Goal: Information Seeking & Learning: Learn about a topic

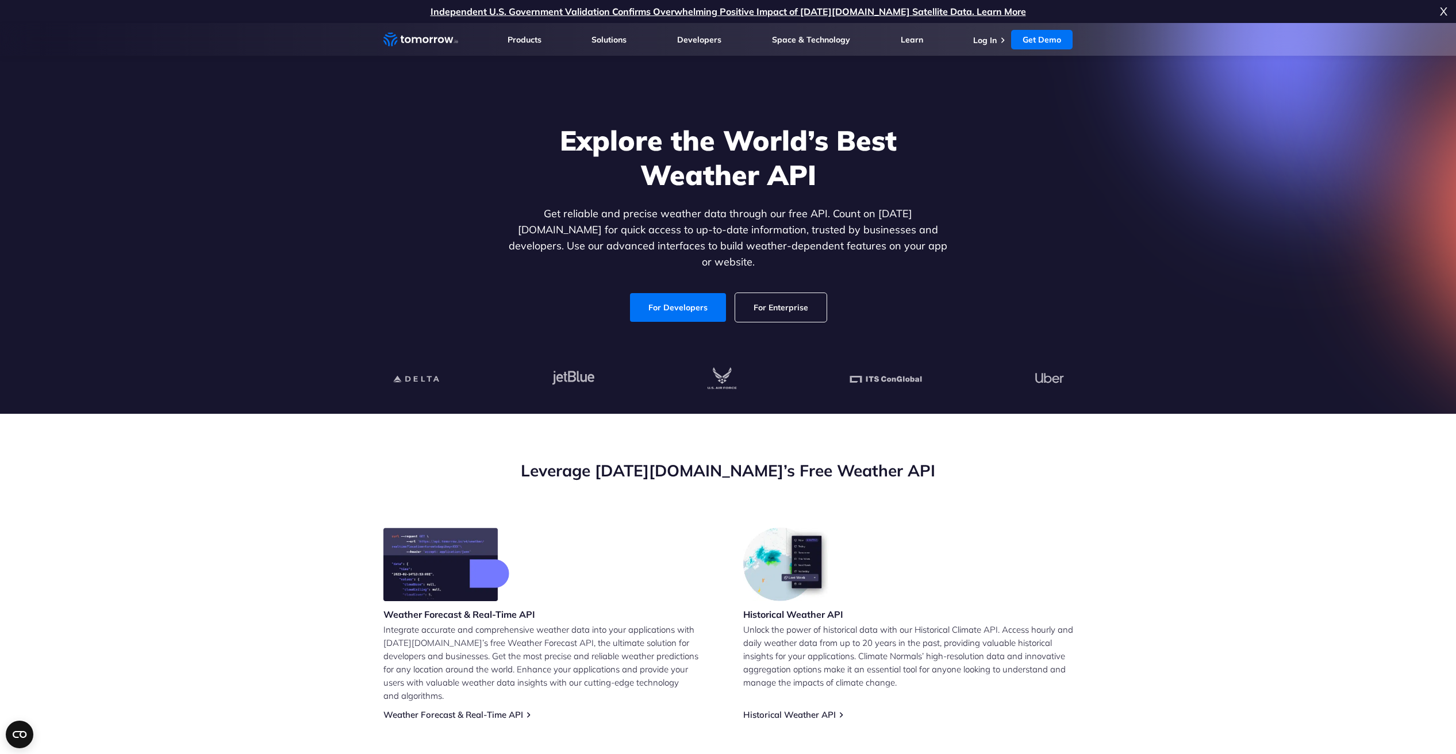
click at [933, 454] on section "Leverage Tomorrow.io’s Free Weather API Weather Forecast & Real-Time API Integr…" at bounding box center [728, 703] width 1456 height 578
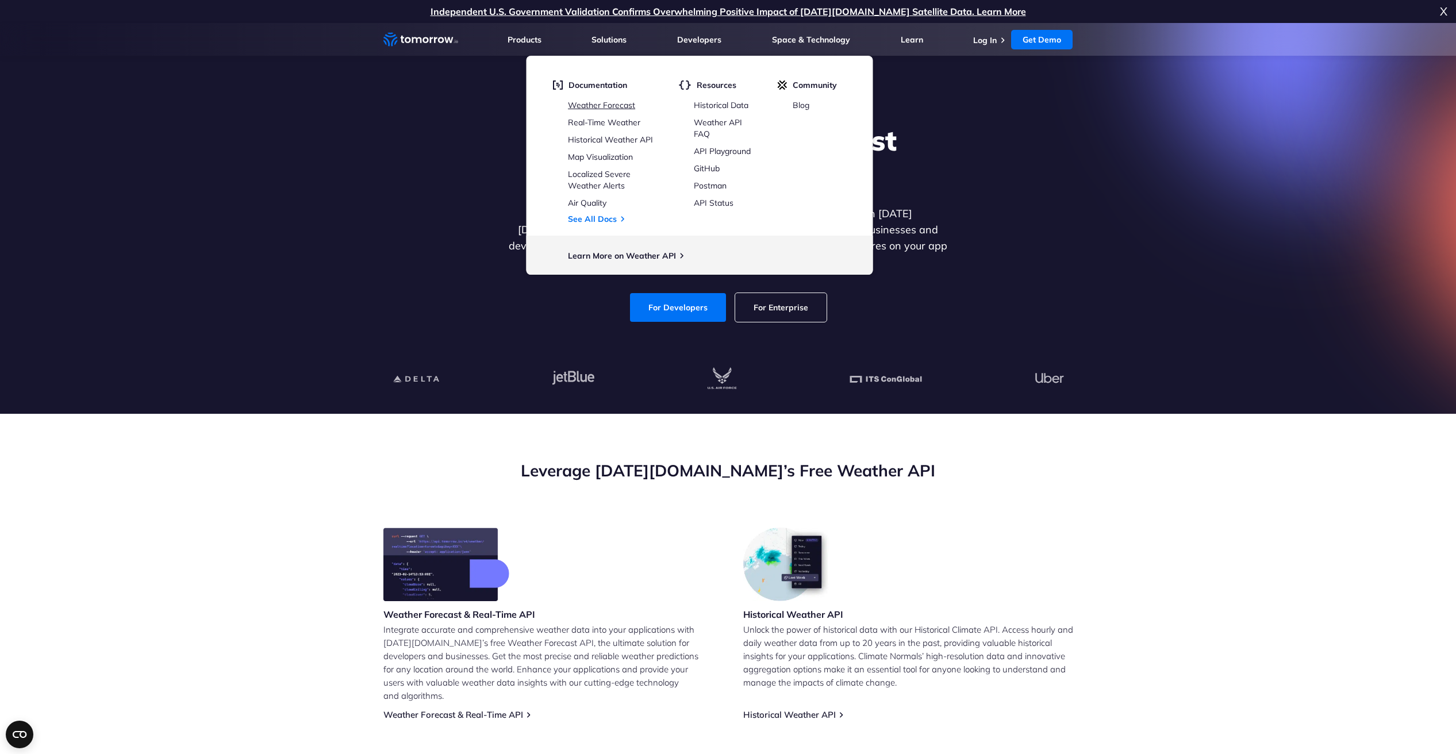
click at [613, 103] on link "Weather Forecast" at bounding box center [601, 105] width 67 height 10
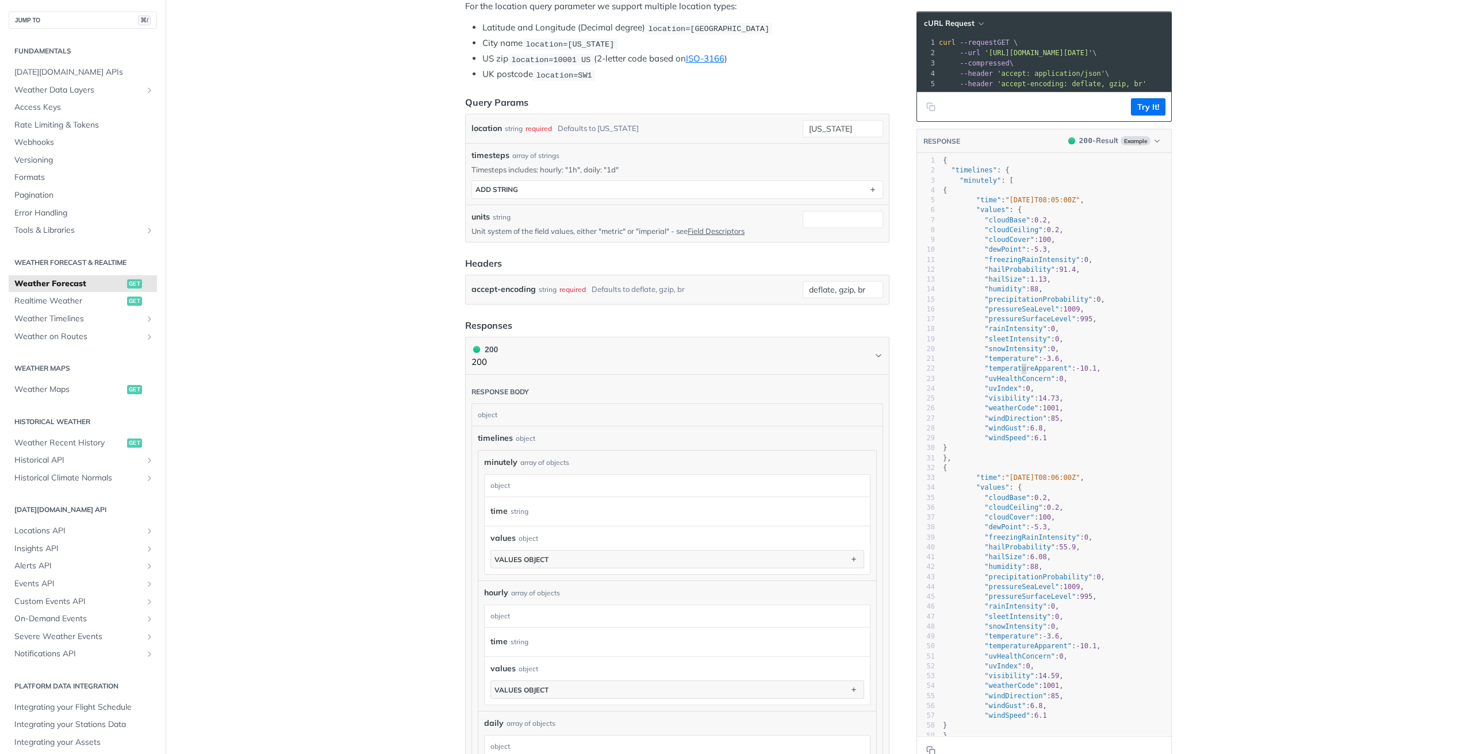
click at [1016, 372] on span ""temperatureApparent"" at bounding box center [1027, 368] width 87 height 8
type textarea "temperatureApparent"
click at [1016, 372] on span ""temperatureApparent"" at bounding box center [1027, 368] width 87 height 8
click at [1013, 363] on span ""temperature"" at bounding box center [1011, 359] width 54 height 8
type textarea "temperature"
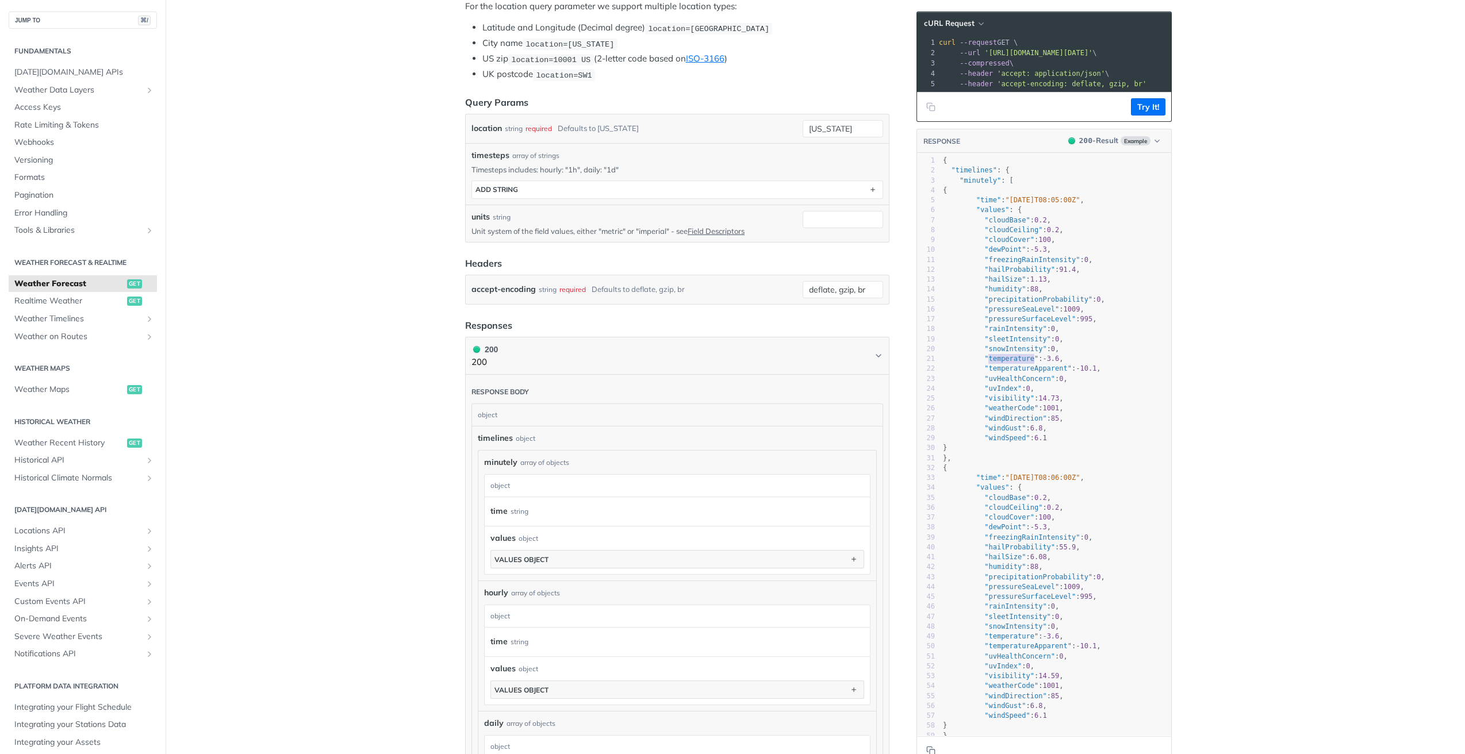
click at [1013, 363] on span ""temperature"" at bounding box center [1011, 359] width 54 height 8
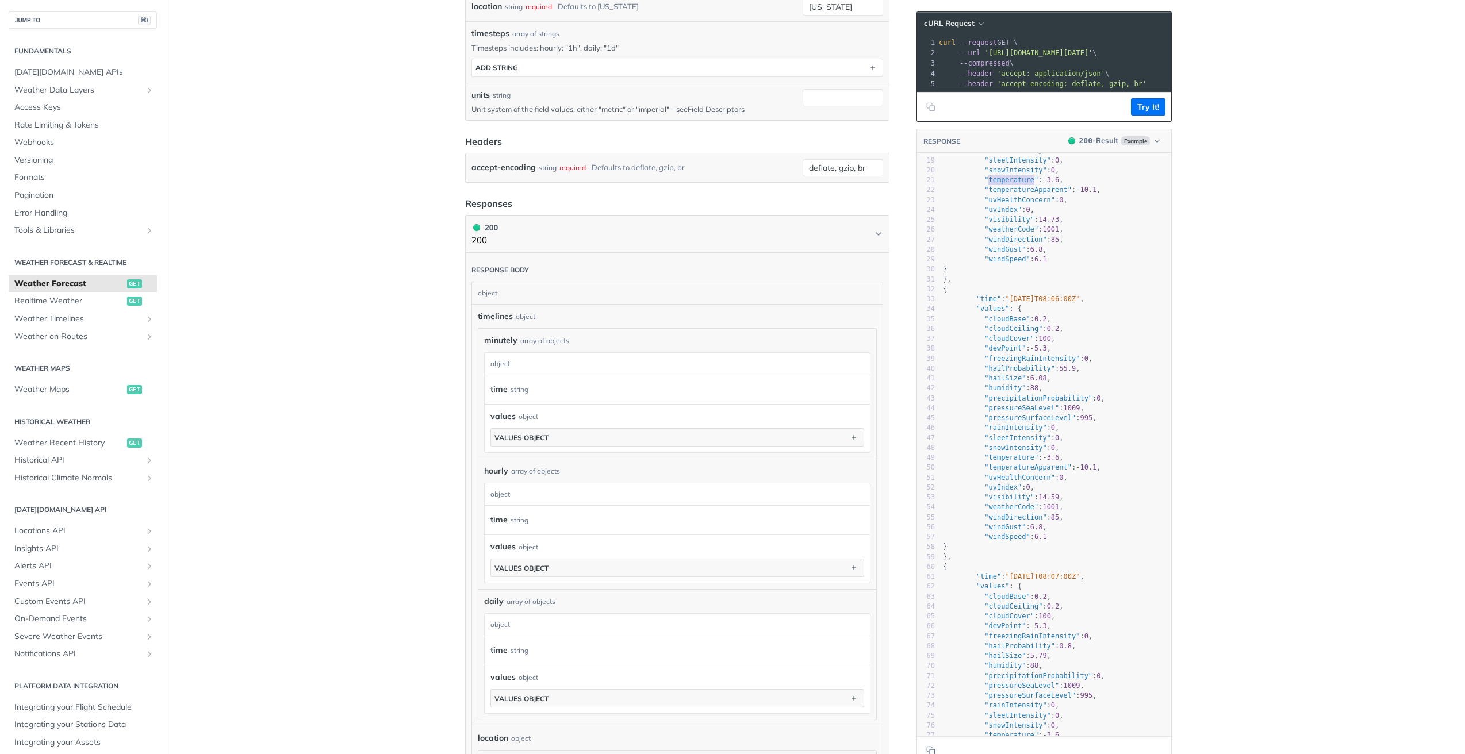
scroll to position [422, 0]
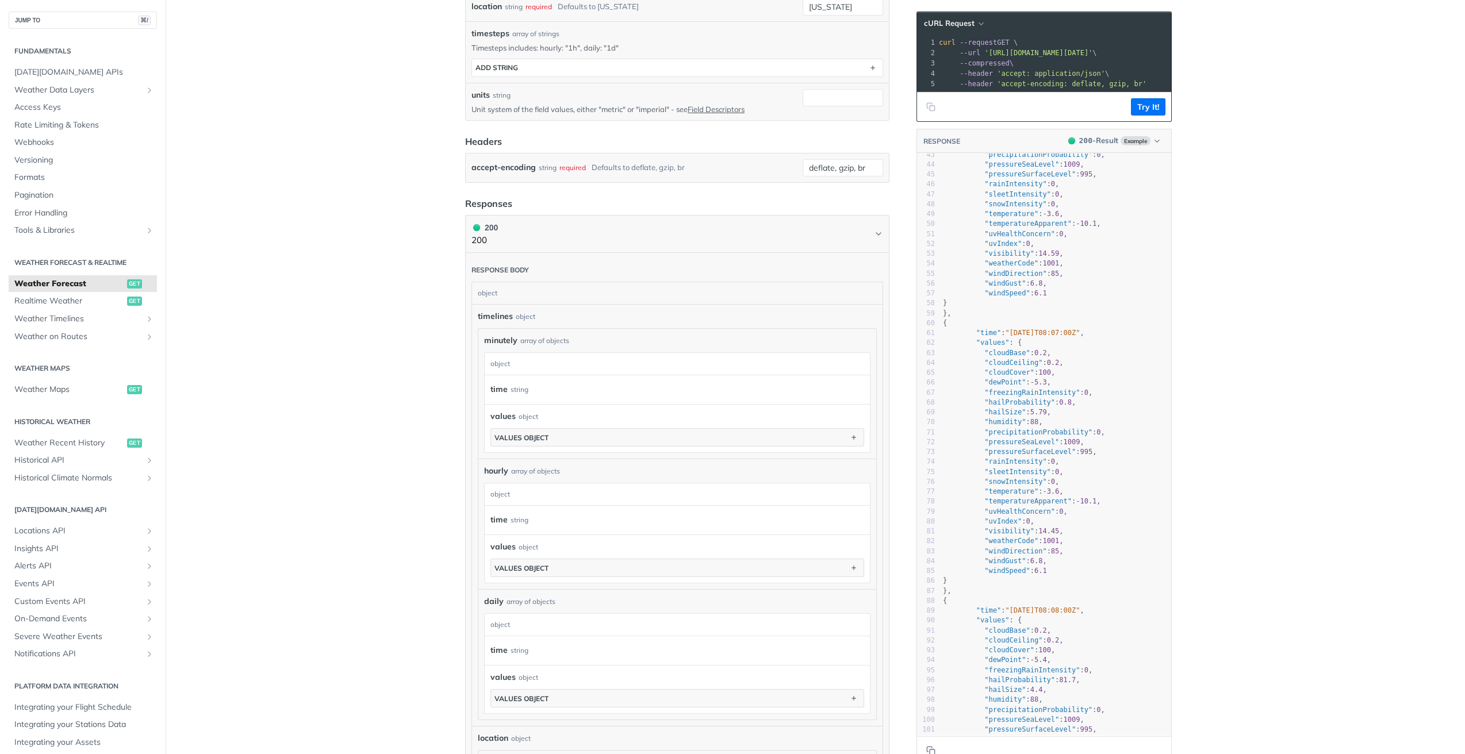
click at [1035, 505] on span ""temperatureApparent"" at bounding box center [1027, 501] width 87 height 8
type textarea "temperatureApparent"
click at [1035, 505] on span ""temperatureApparent"" at bounding box center [1027, 501] width 87 height 8
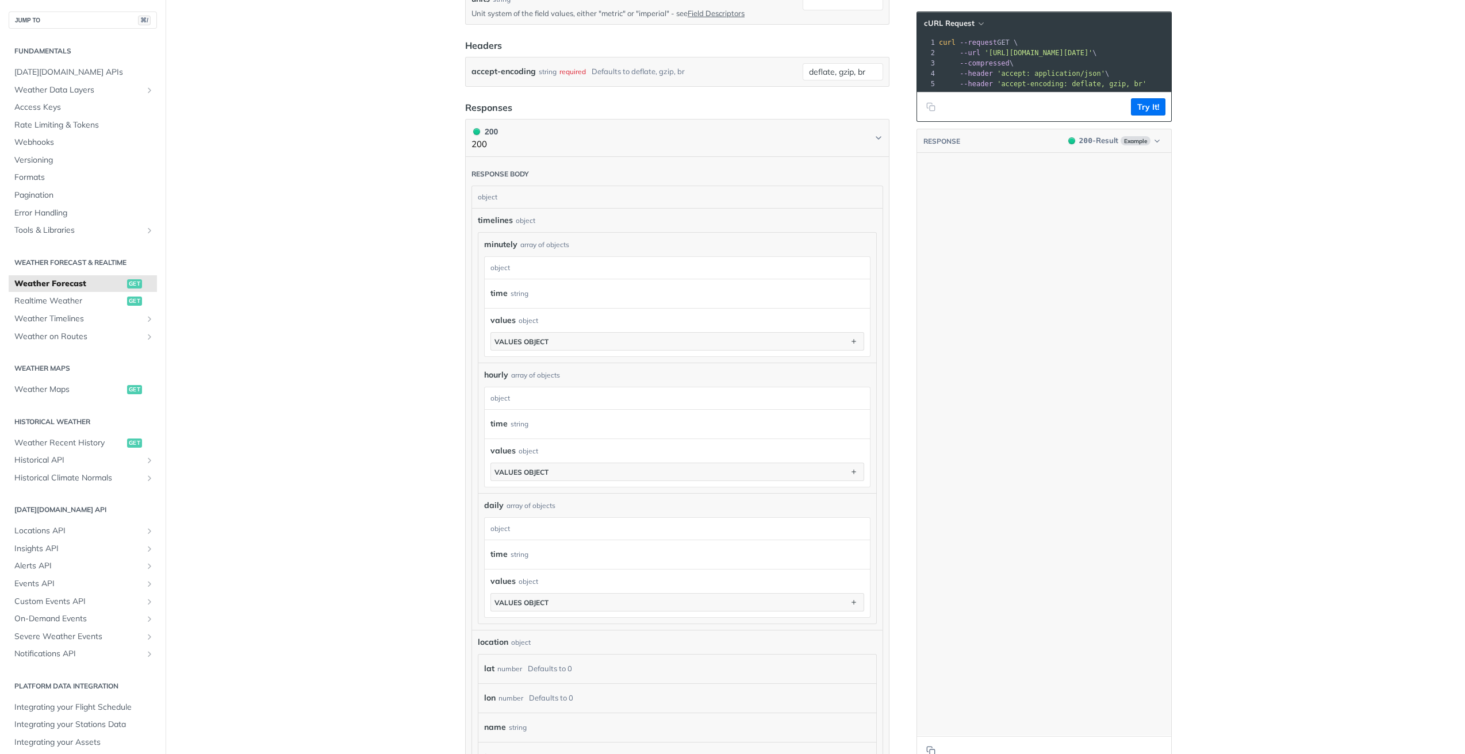
scroll to position [52868, 0]
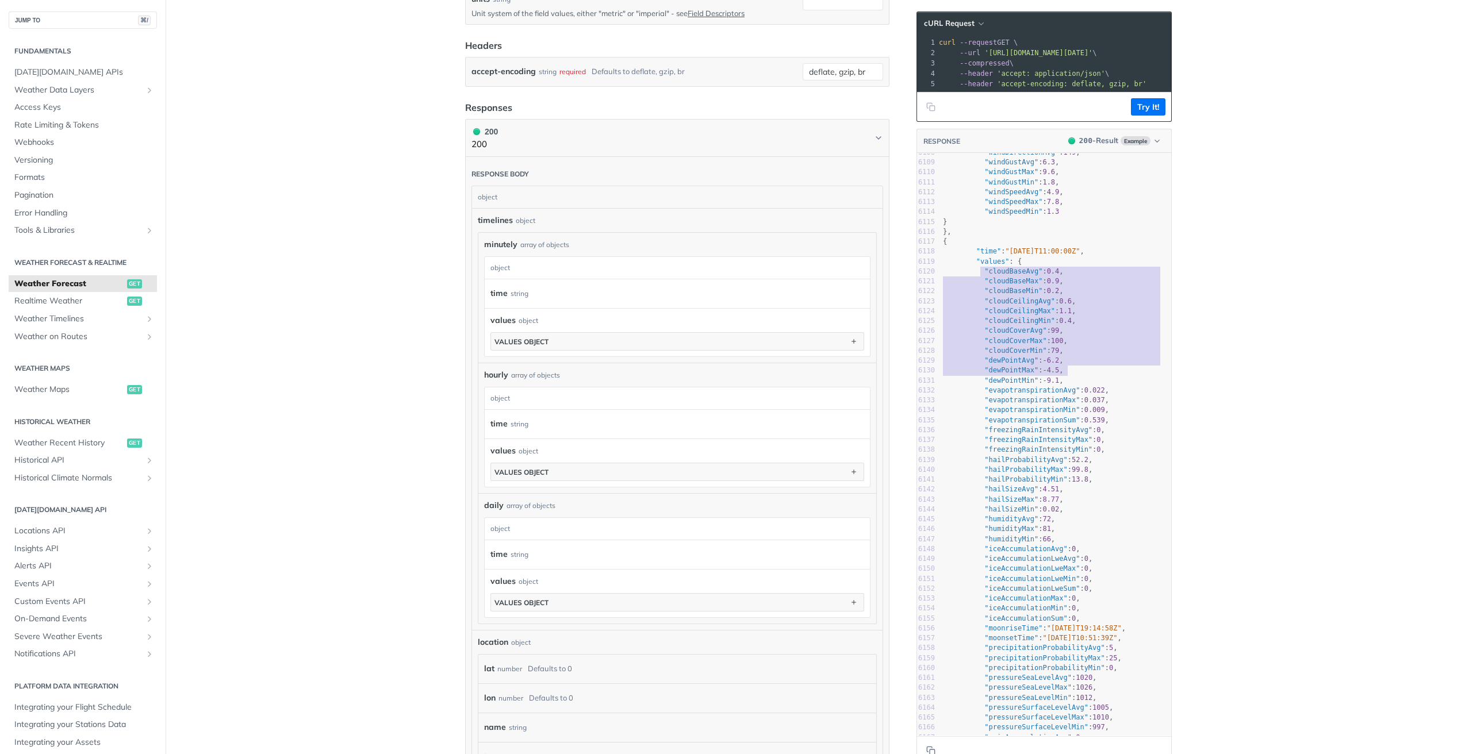
type textarea ""cloudBaseAvg": 0.4, "cloudBaseMax": 0.9, "cloudBaseMin": 0.2, "cloudCeilingAvg…"
drag, startPoint x: 983, startPoint y: 285, endPoint x: 1094, endPoint y: 387, distance: 150.9
click at [1094, 387] on div "6097 "uvHealthConcernAvg" : 0 , 6098 "uvHealthConcernMax" : 0 , 6099 "uvHealthC…" at bounding box center [1055, 490] width 230 height 902
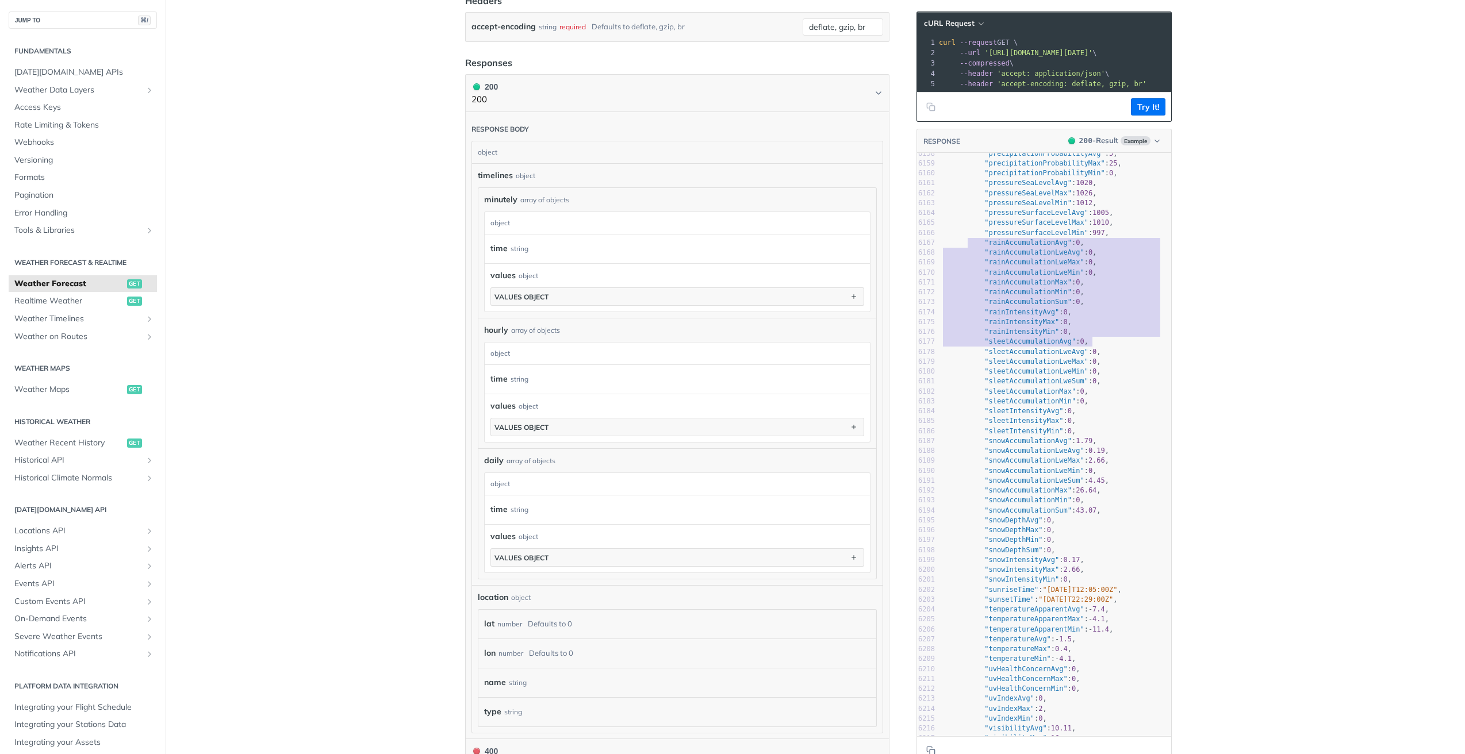
type textarea ""rainAccumulationAvg": 0, "rainAccumulationLweAvg": 0, "rainAccumulationLweMax"…"
drag, startPoint x: 966, startPoint y: 251, endPoint x: 1102, endPoint y: 342, distance: 164.0
click at [1102, 342] on div "6124 "cloudCeilingMax" : 1.1 , 6125 "cloudCeilingMin" : 0.4 , 6126 "cloudCoverA…" at bounding box center [1055, 317] width 230 height 1012
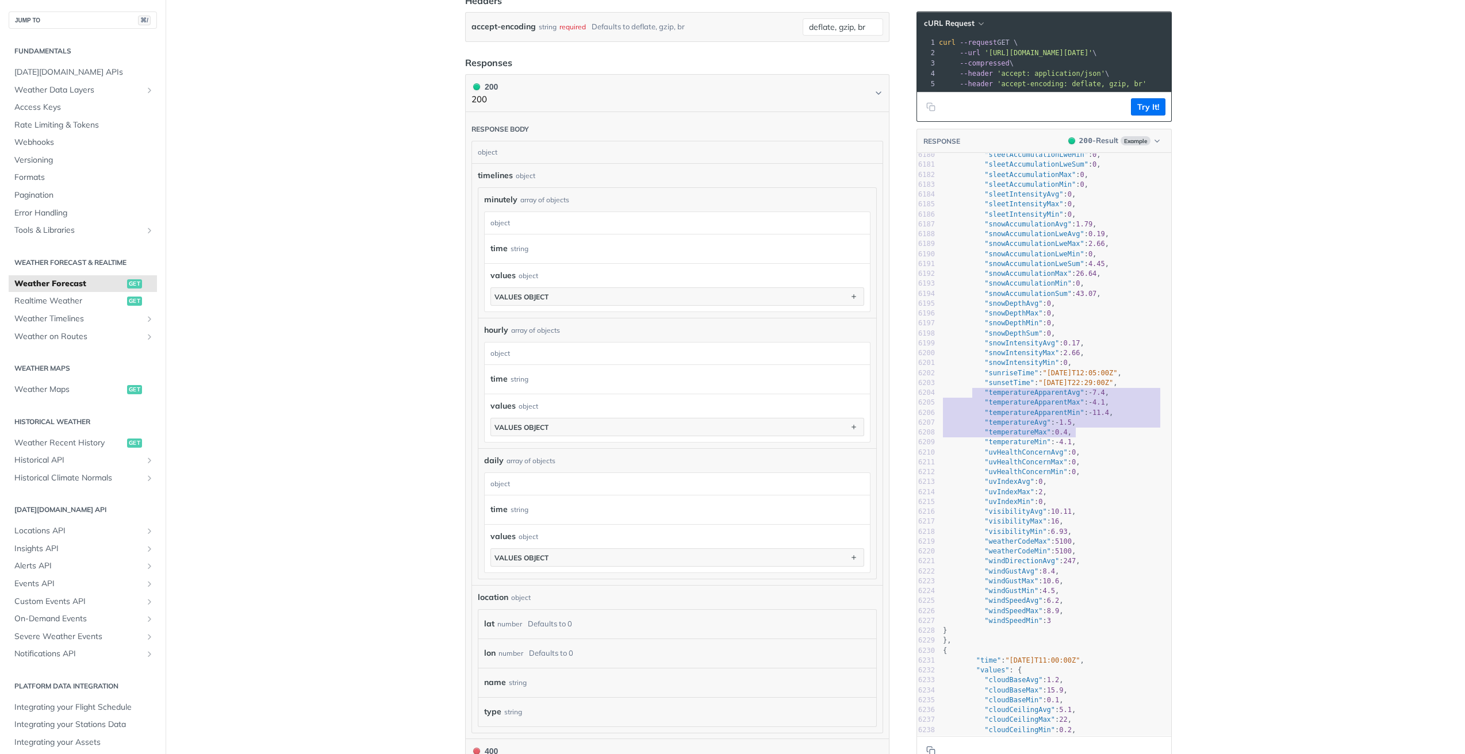
type textarea ""temperatureApparentAvg": -7.4, "temperatureApparentMax": -4.1, "temperatureApp…"
drag, startPoint x: 969, startPoint y: 400, endPoint x: 1135, endPoint y: 447, distance: 172.5
click at [1135, 447] on div "6164 "pressureSurfaceLevelAvg" : 1005 , 6165 "pressureSurfaceLevelMax" : 1010 ,…" at bounding box center [1055, 422] width 230 height 863
type textarea ""windSpeedAvg": 6.2, "windSpeedMax": 8.9,"
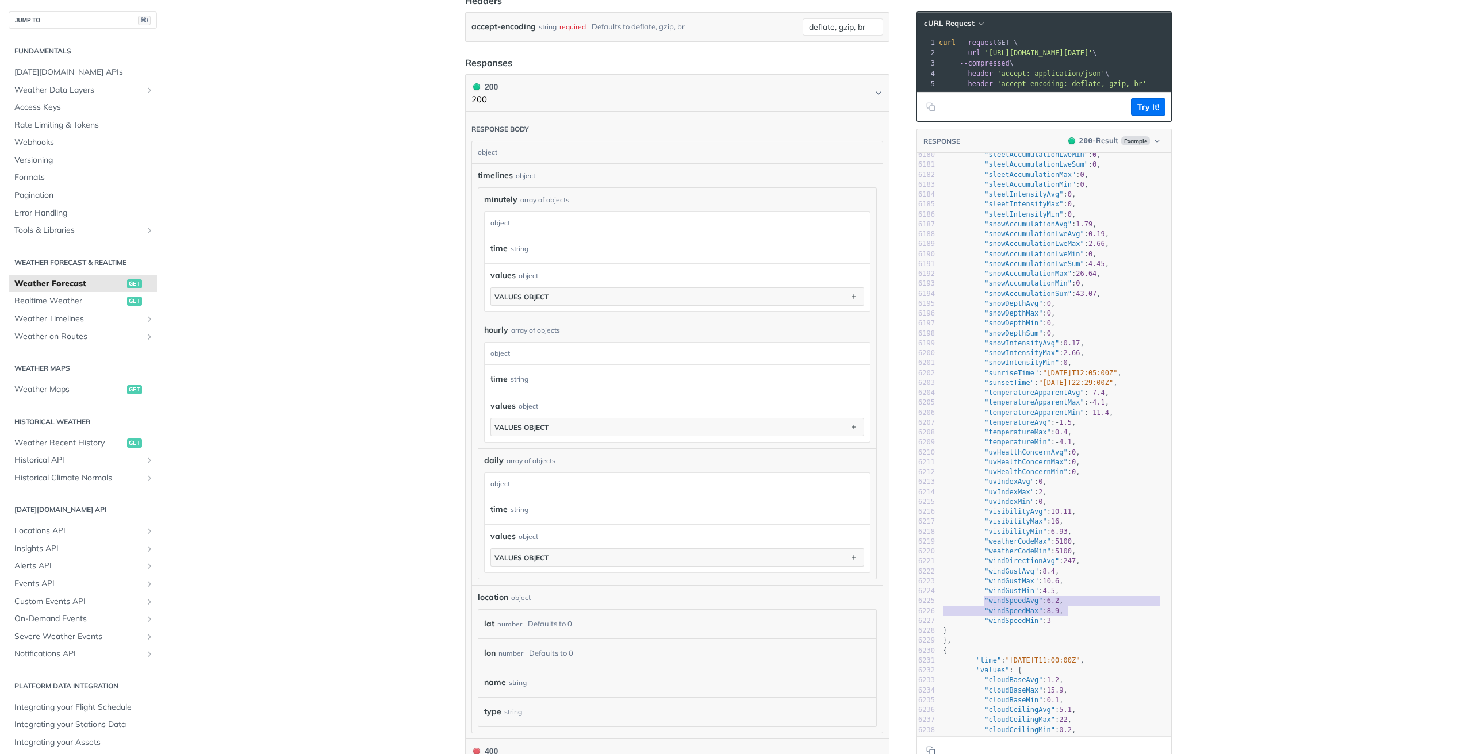
drag, startPoint x: 980, startPoint y: 606, endPoint x: 1074, endPoint y: 604, distance: 94.3
click at [1073, 624] on div "6164 "pressureSurfaceLevelAvg" : 1005 , 6165 "pressureSurfaceLevelMax" : 1010 ,…" at bounding box center [1055, 422] width 230 height 863
click at [1055, 586] on pre ""windGustMax" : 10.6 ," at bounding box center [1055, 582] width 230 height 10
click at [1002, 605] on span ""windSpeedAvg"" at bounding box center [1013, 601] width 58 height 8
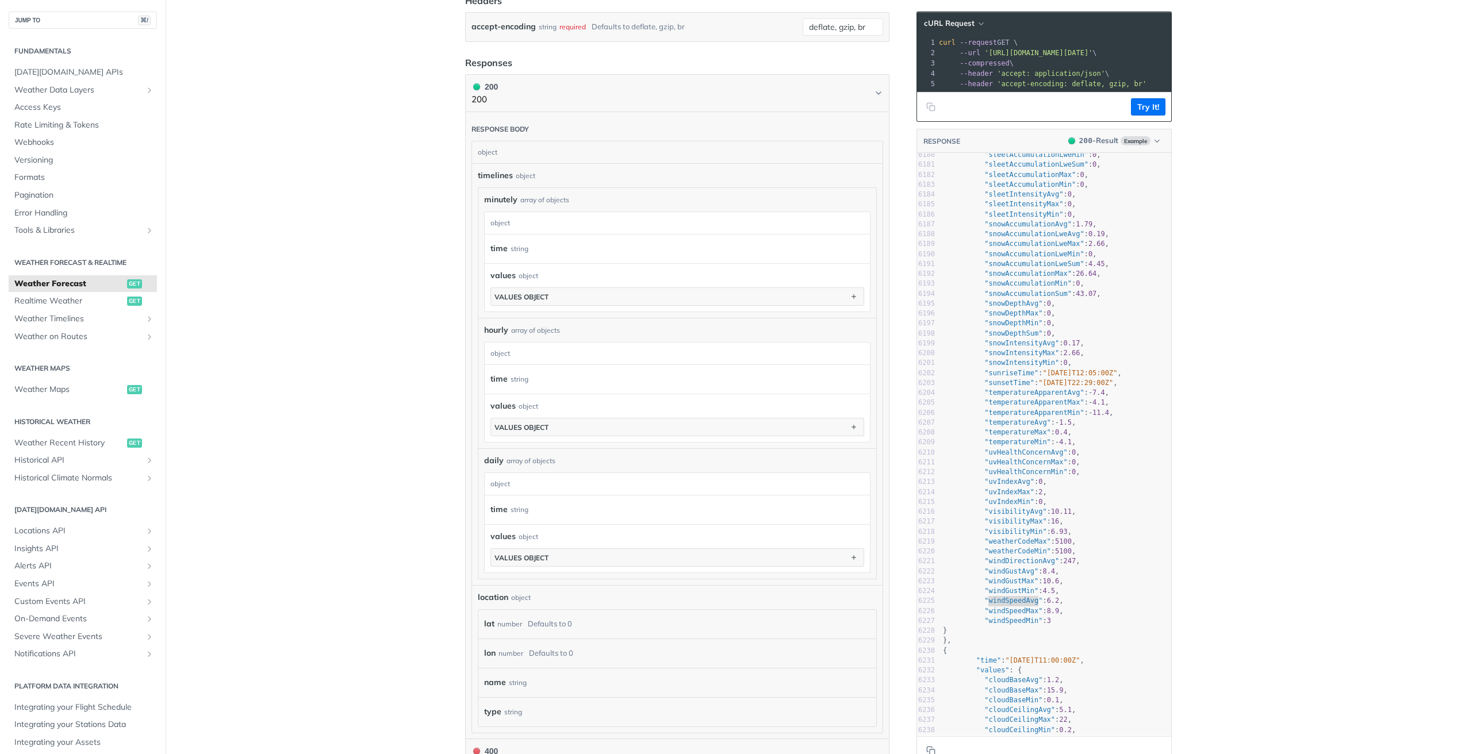
click at [1013, 486] on span ""uvIndexAvg"" at bounding box center [1009, 482] width 50 height 8
type textarea "uvIndexAvg"
click at [1013, 486] on span ""uvIndexAvg"" at bounding box center [1009, 482] width 50 height 8
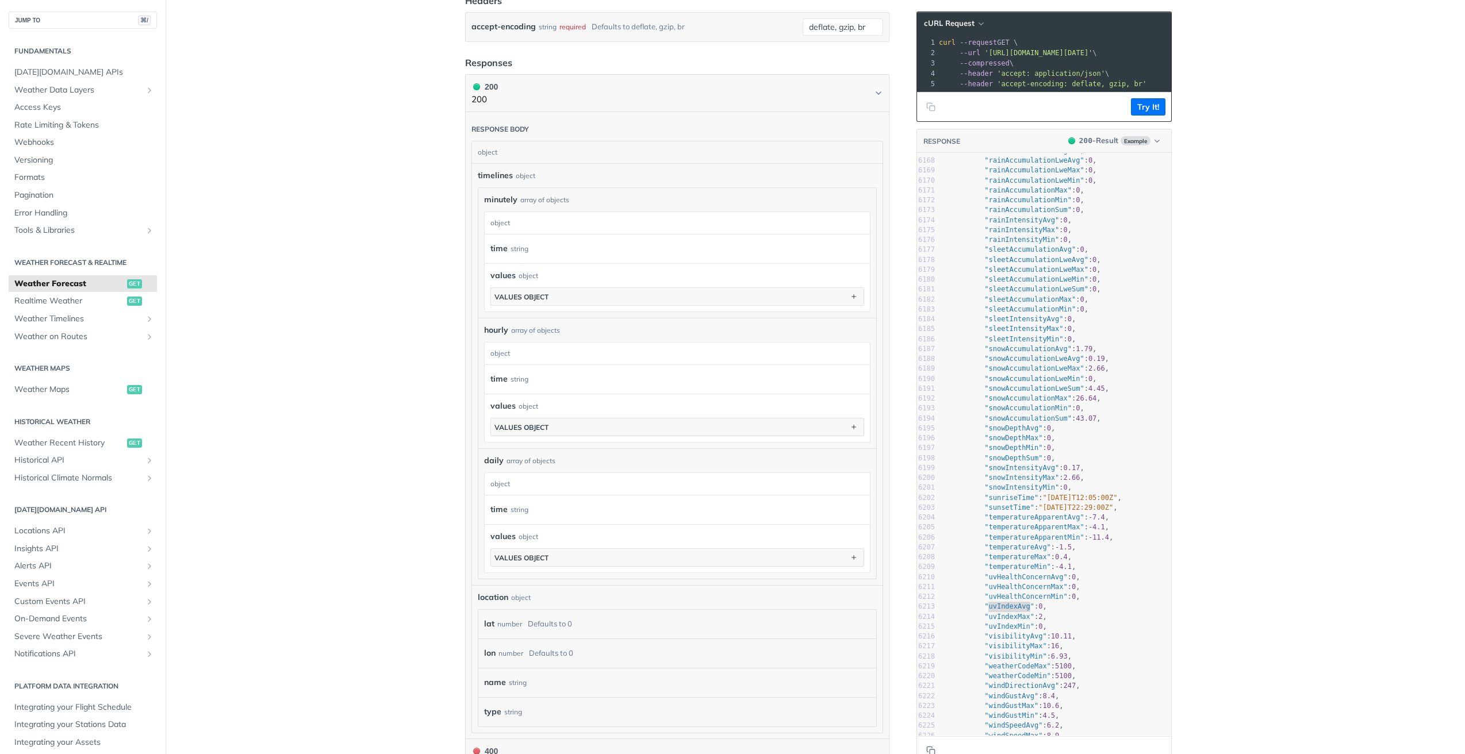
scroll to position [61143, 0]
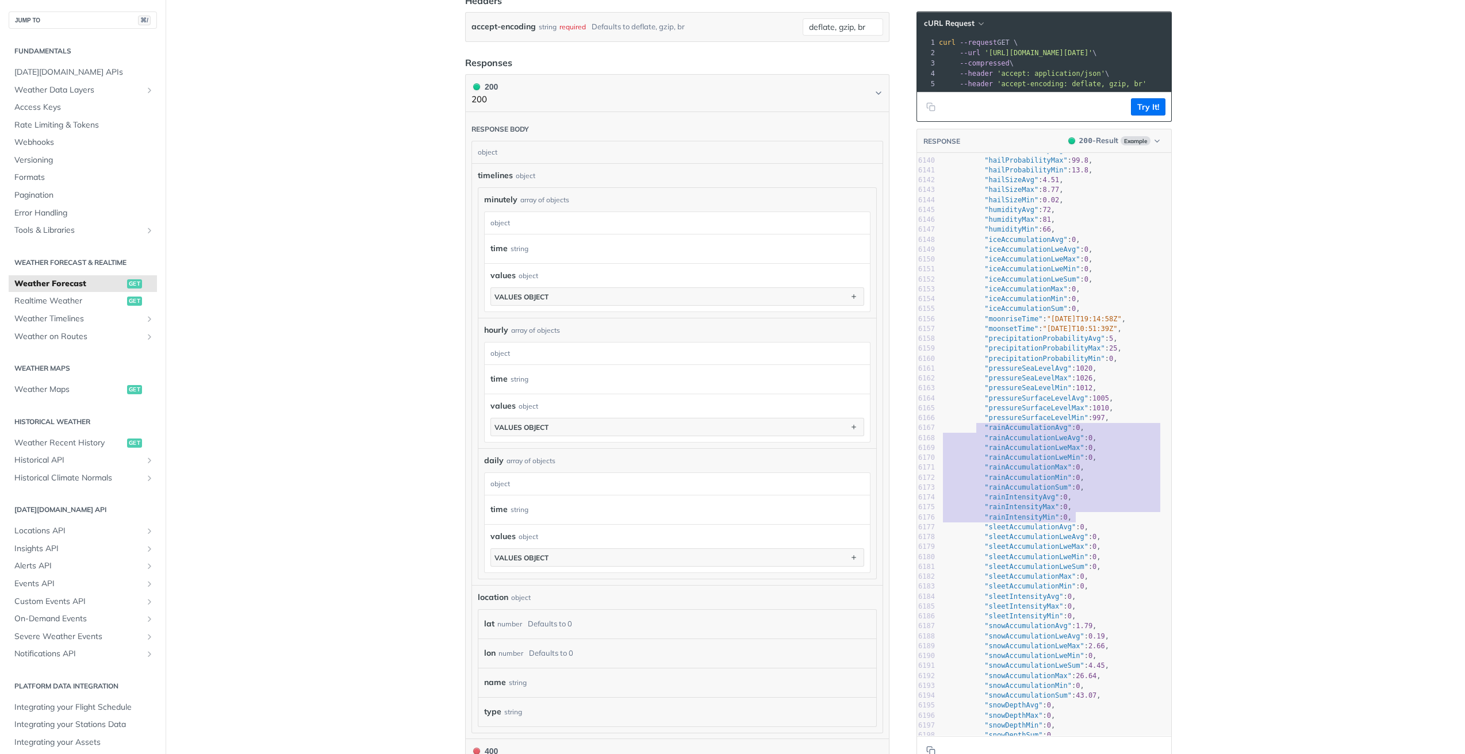
type textarea ""rainAccumulationAvg": 0, "rainAccumulationLweAvg": 0, "rainAccumulationLweMax"…"
drag, startPoint x: 1082, startPoint y: 525, endPoint x: 969, endPoint y: 439, distance: 142.8
click at [969, 439] on div "6126 "cloudCoverAvg" : 99 , 6127 "cloudCoverMax" : 100 , 6128 "cloudCoverMin" :…" at bounding box center [1055, 508] width 230 height 982
